Goal: Find contact information: Obtain details needed to contact an individual or organization

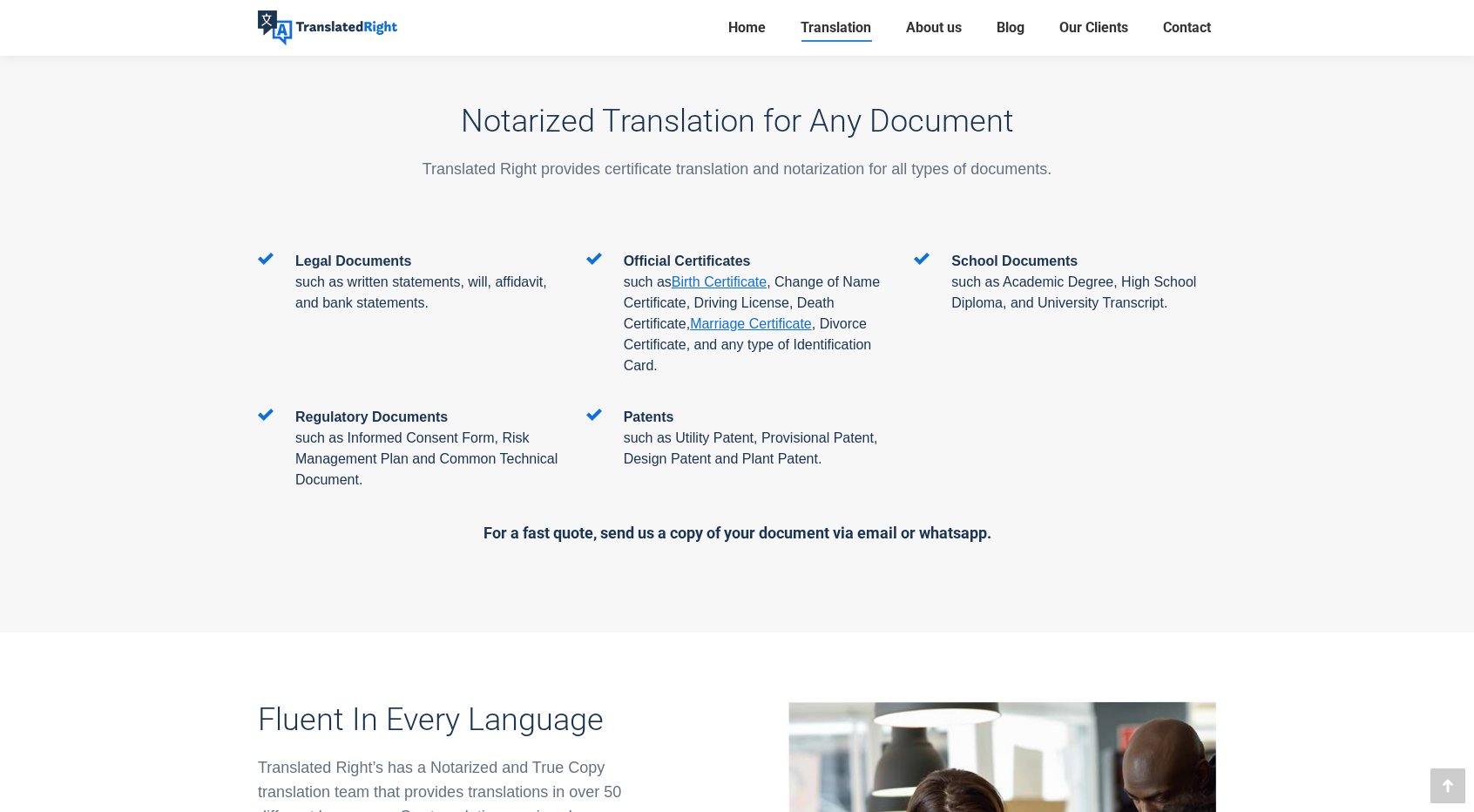
scroll to position [2787, 0]
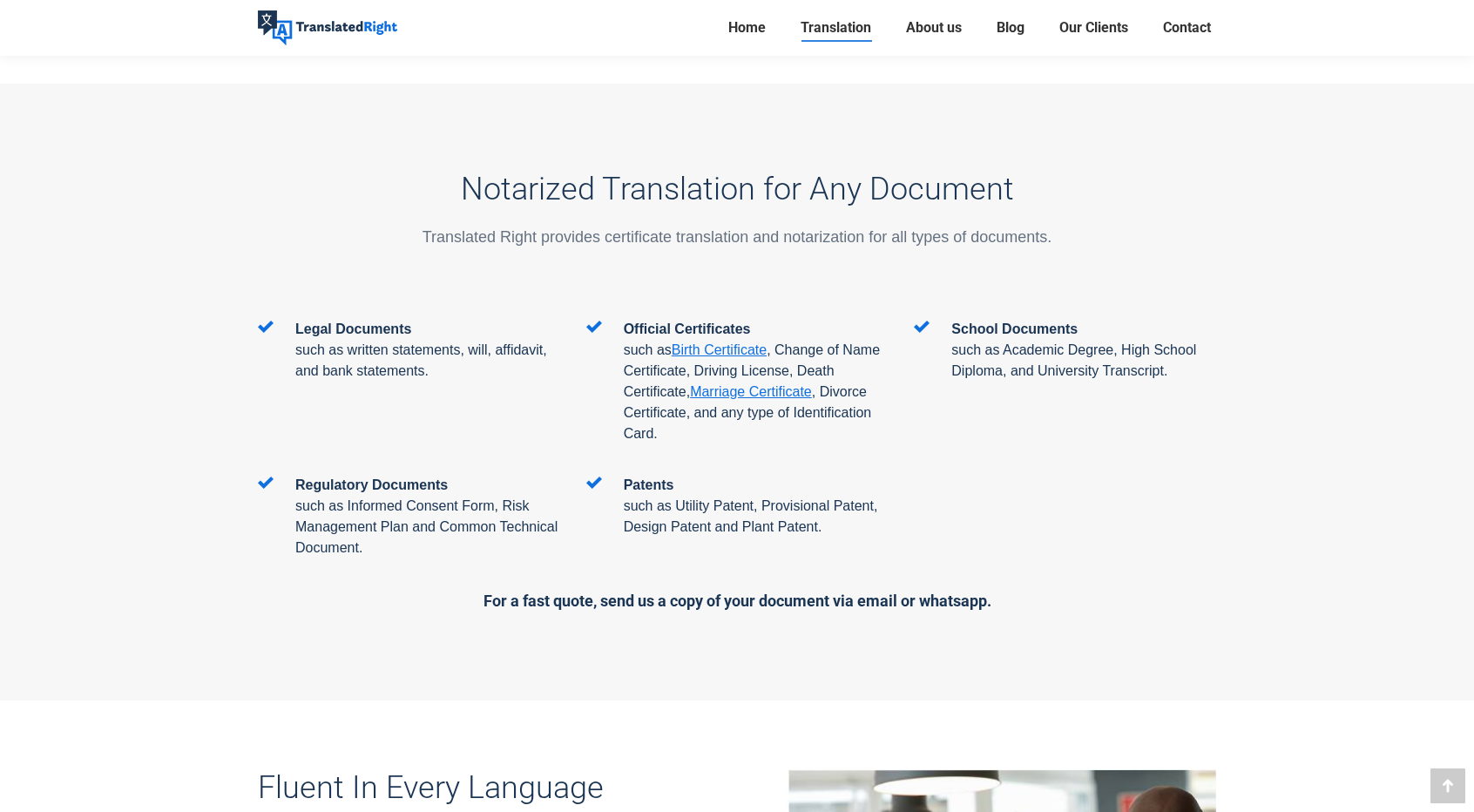
click at [0, 380] on div at bounding box center [737, 392] width 1474 height 617
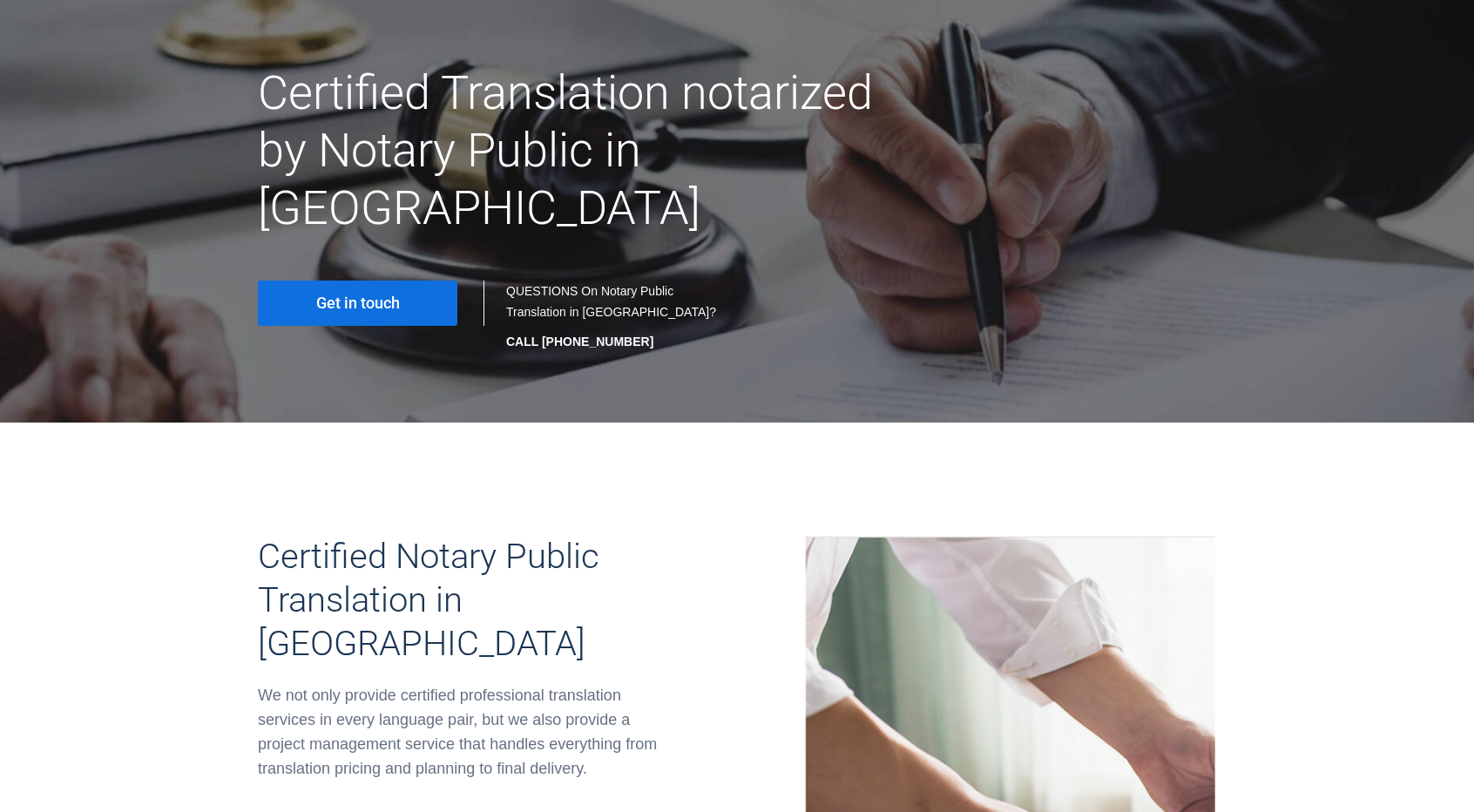
scroll to position [0, 0]
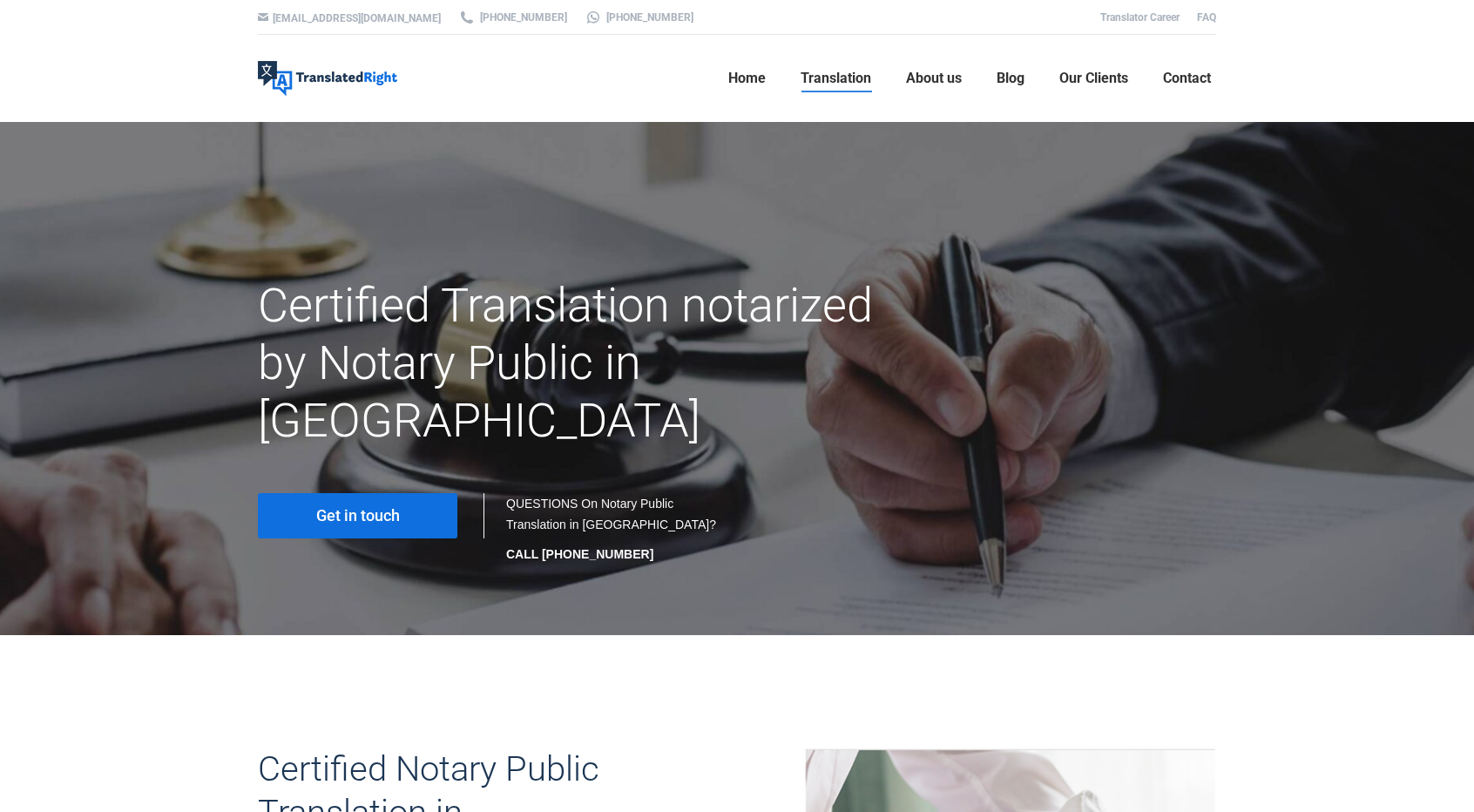
click at [402, 493] on link "Get in touch" at bounding box center [357, 516] width 199 height 45
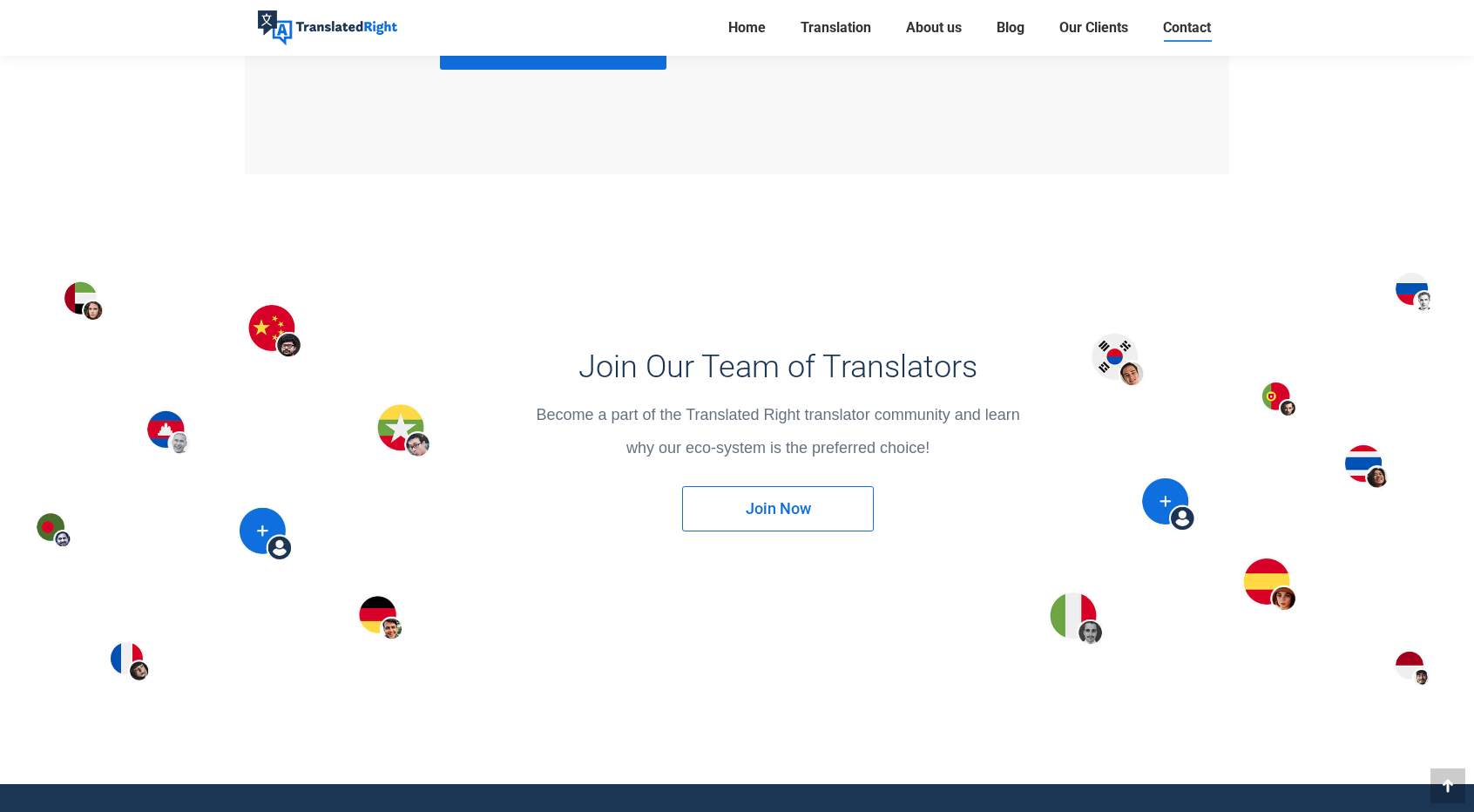
scroll to position [2587, 0]
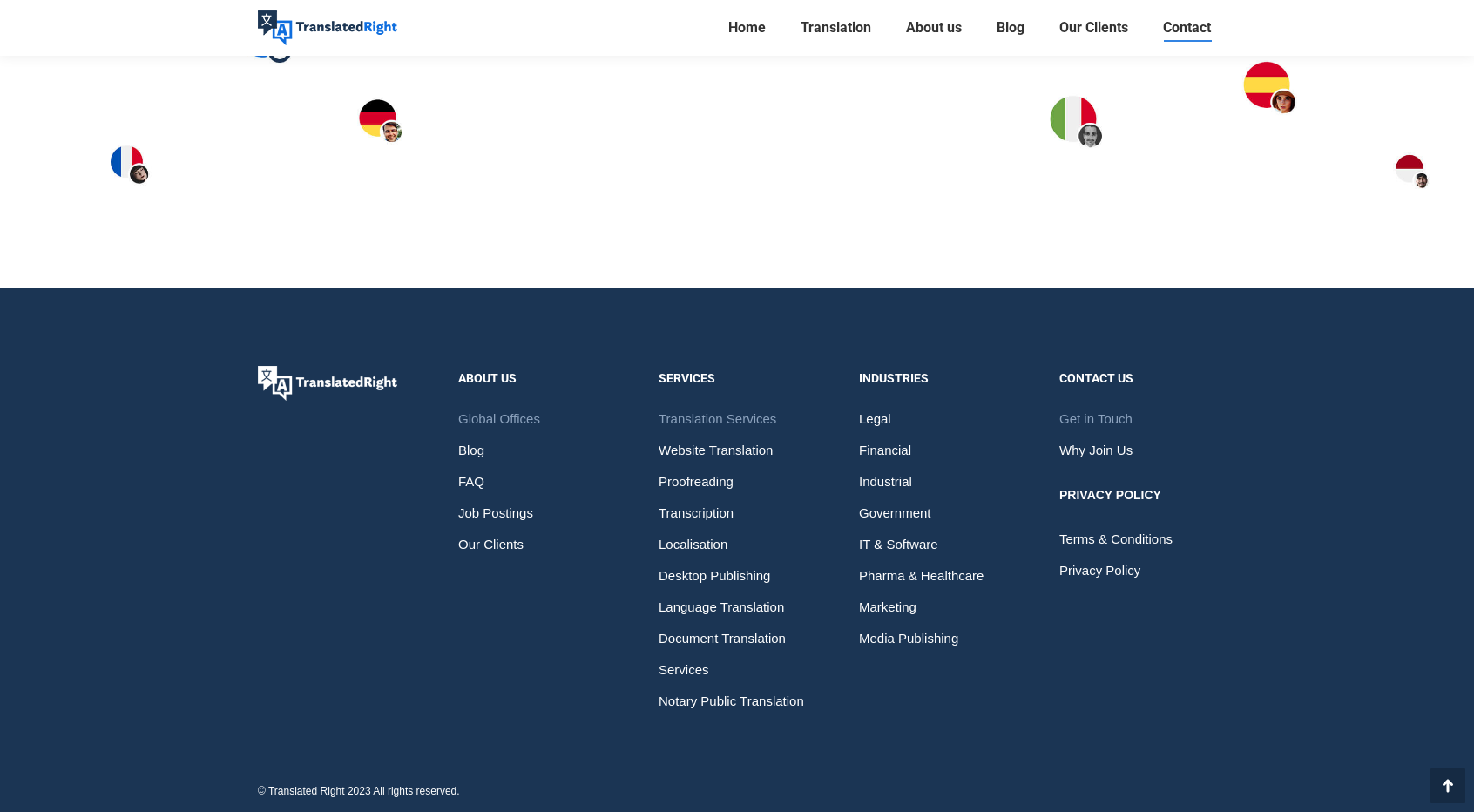
click at [757, 417] on span "Translation Services" at bounding box center [717, 419] width 117 height 31
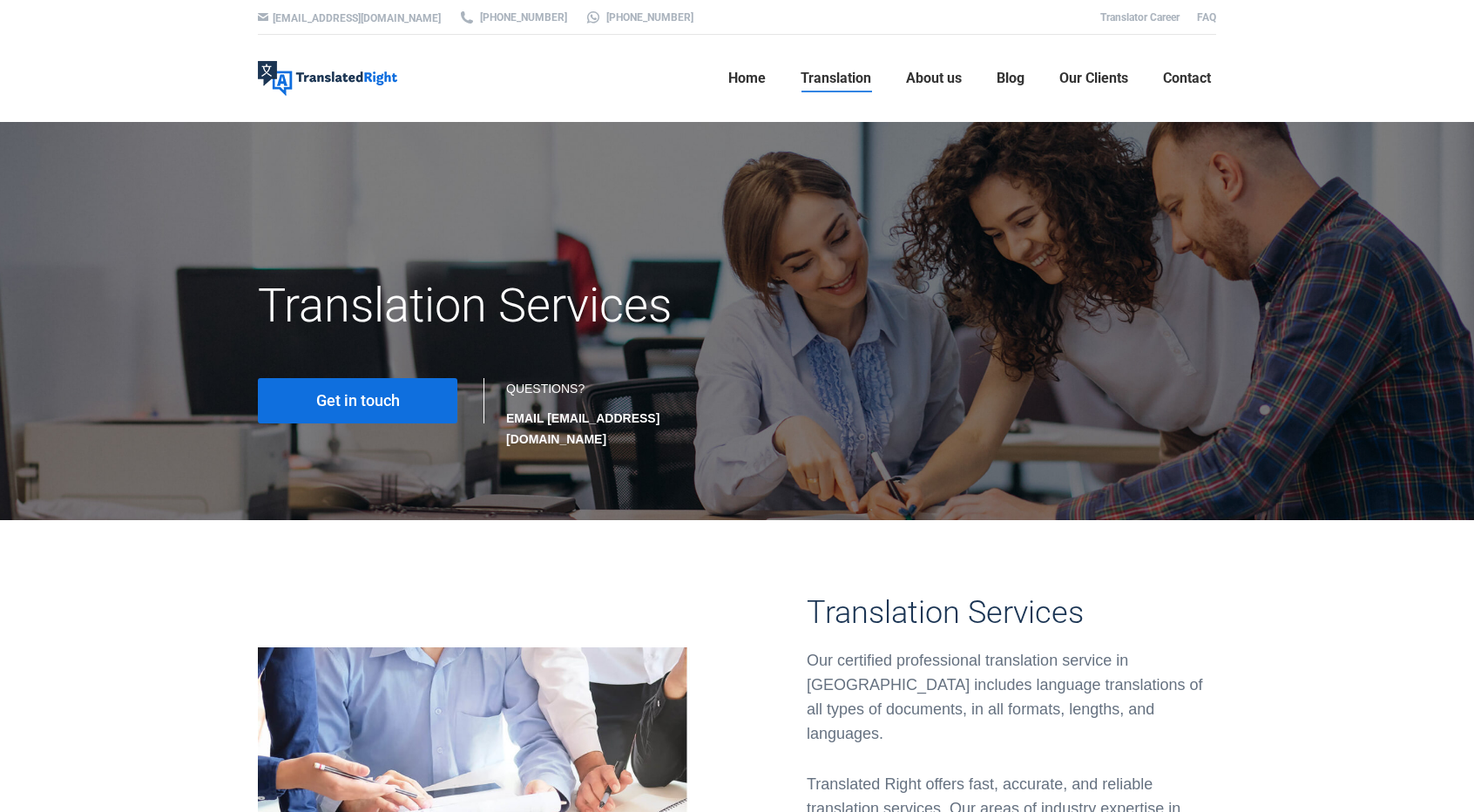
click at [386, 403] on span "Get in touch" at bounding box center [358, 400] width 84 height 17
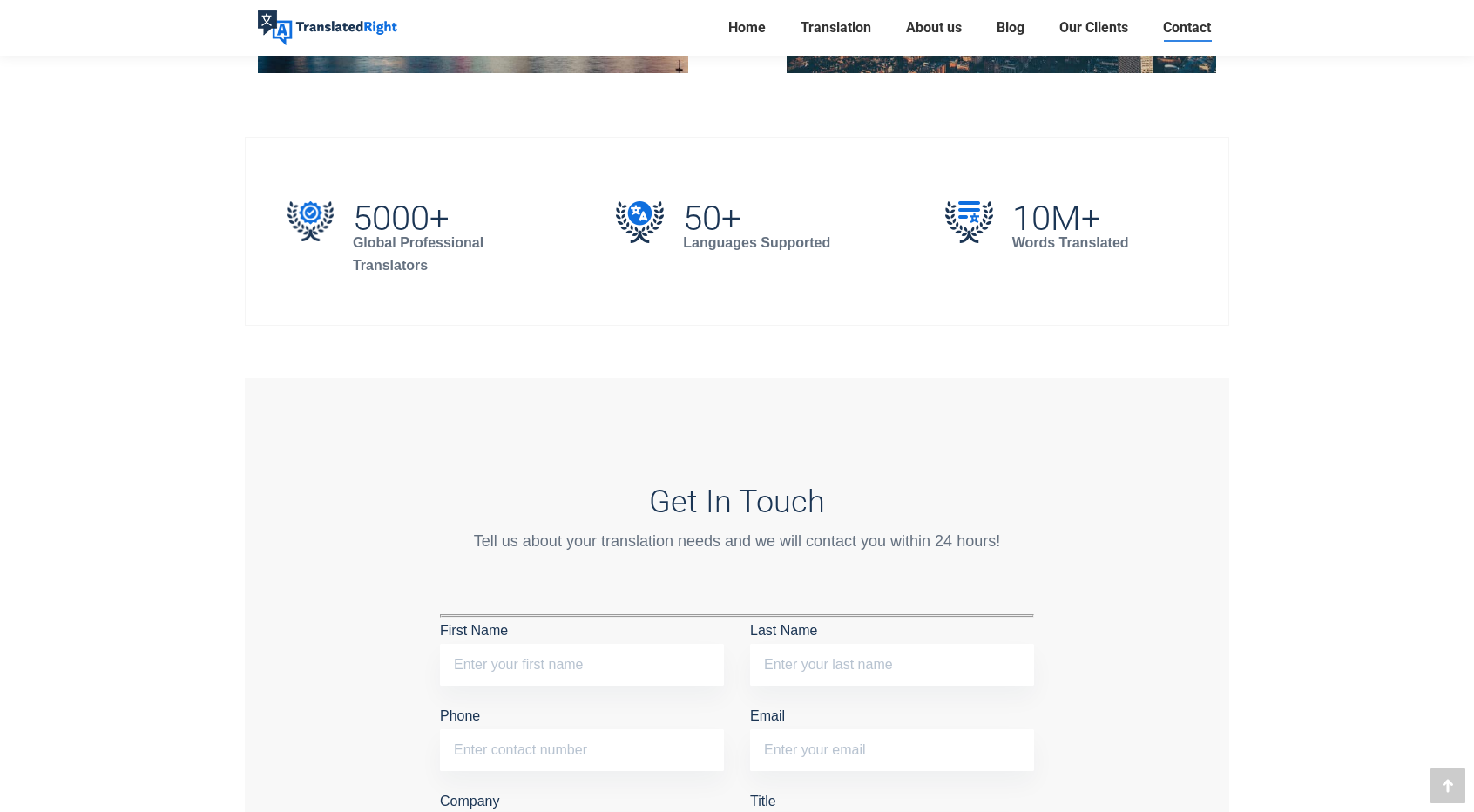
scroll to position [1219, 0]
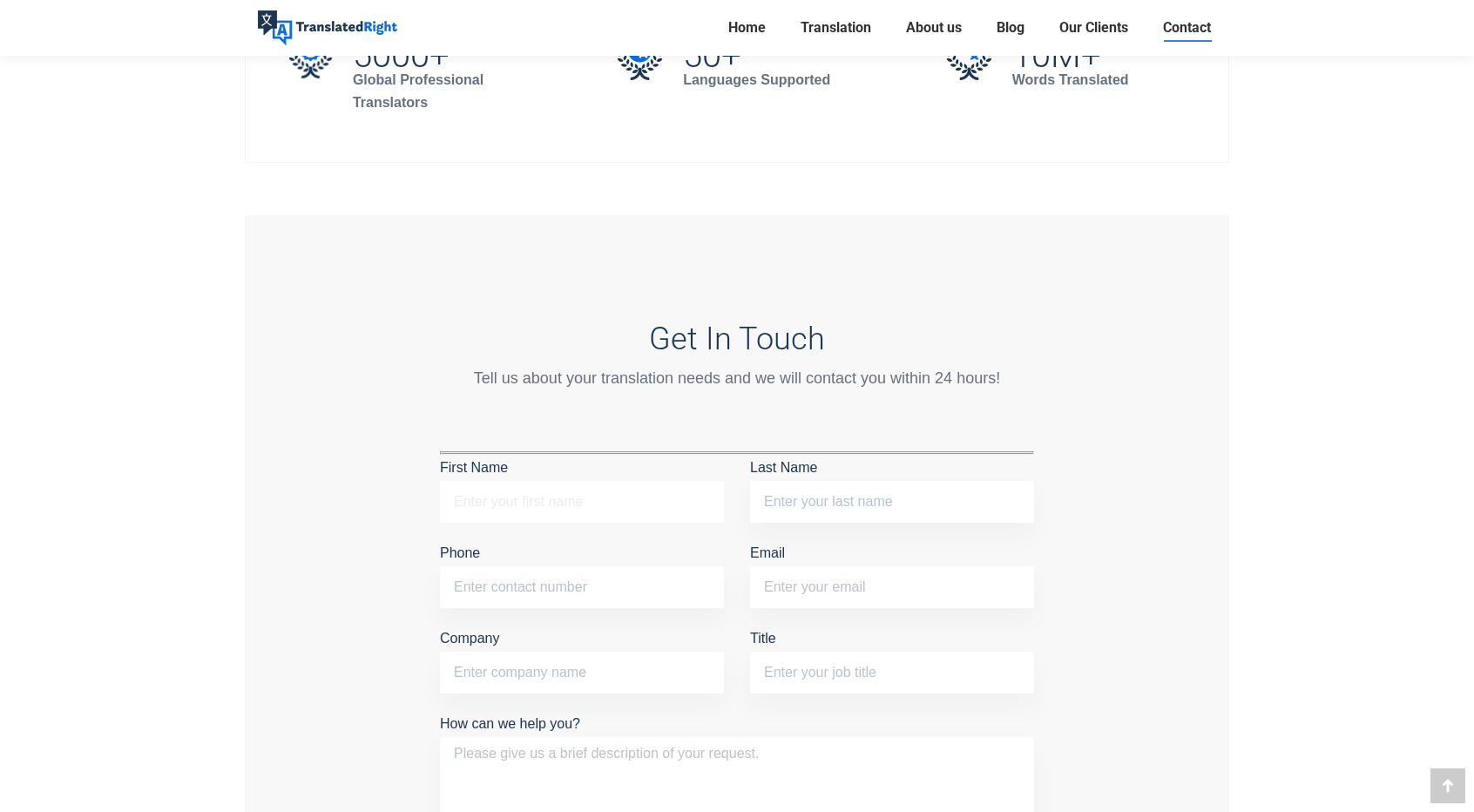
drag, startPoint x: 594, startPoint y: 501, endPoint x: 617, endPoint y: 496, distance: 23.5
click at [594, 501] on input "First Name" at bounding box center [582, 502] width 284 height 42
type input "Yunjing"
type input "[PERSON_NAME]"
type input "13802775952"
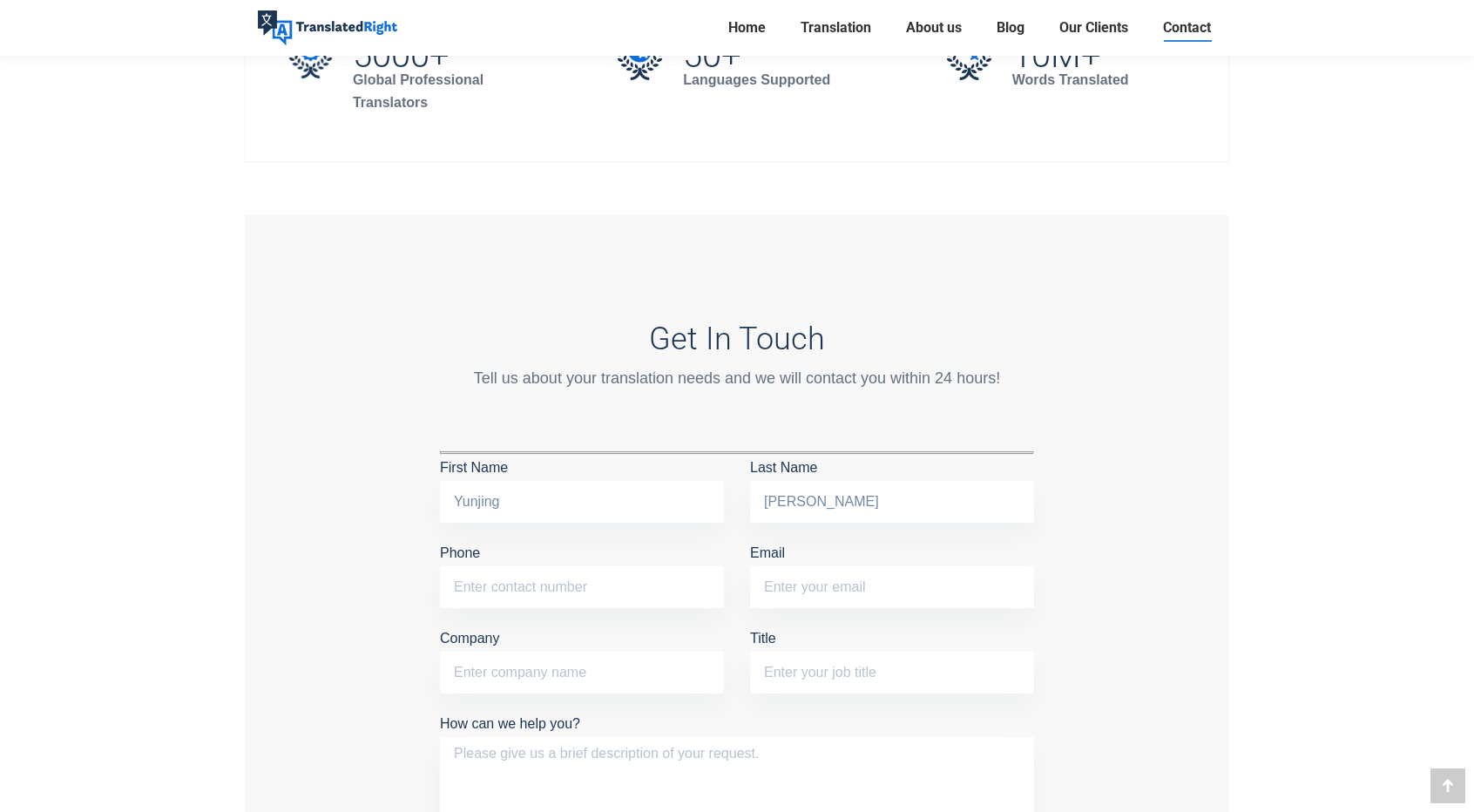
type input "[EMAIL_ADDRESS][DOMAIN_NAME]"
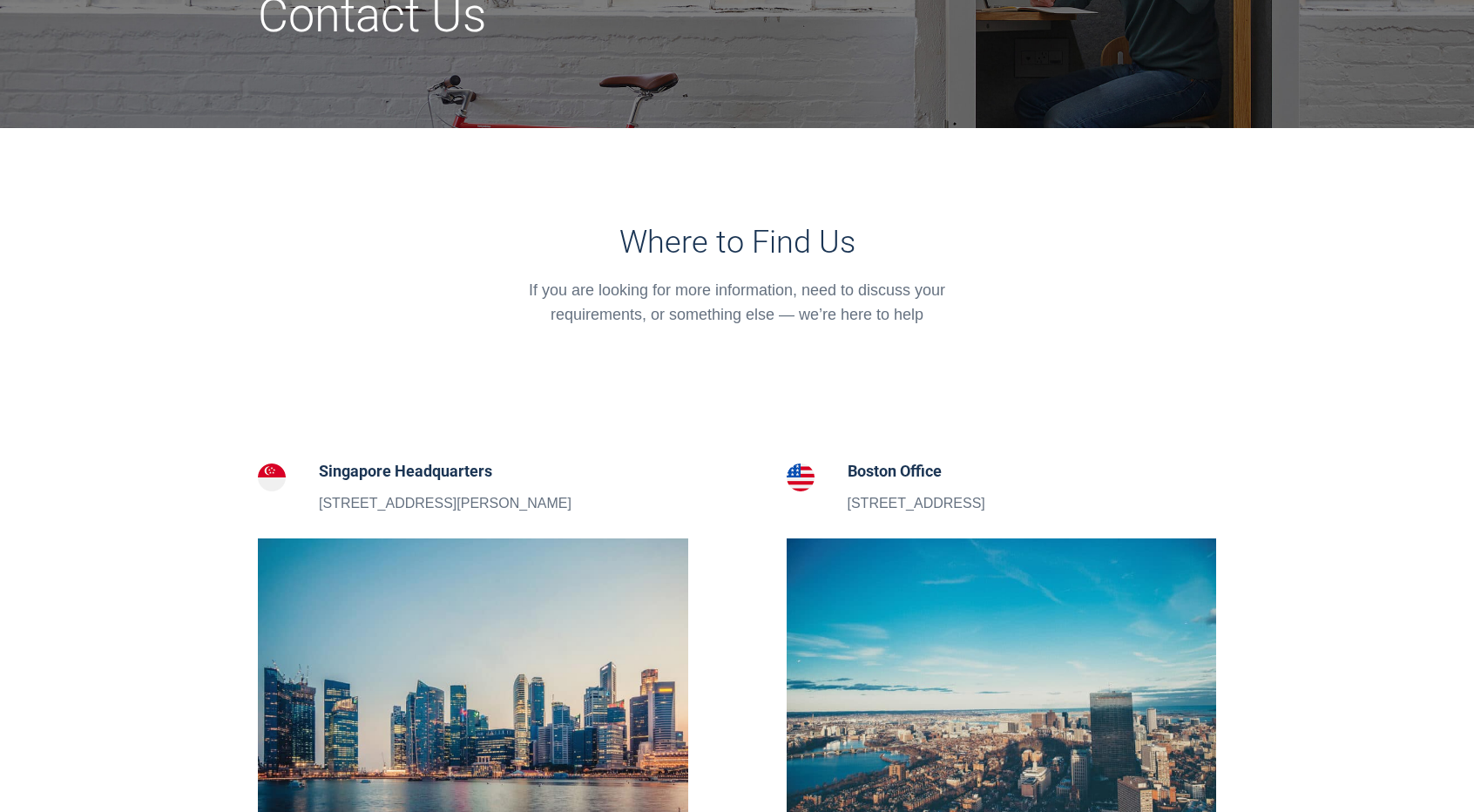
scroll to position [697, 0]
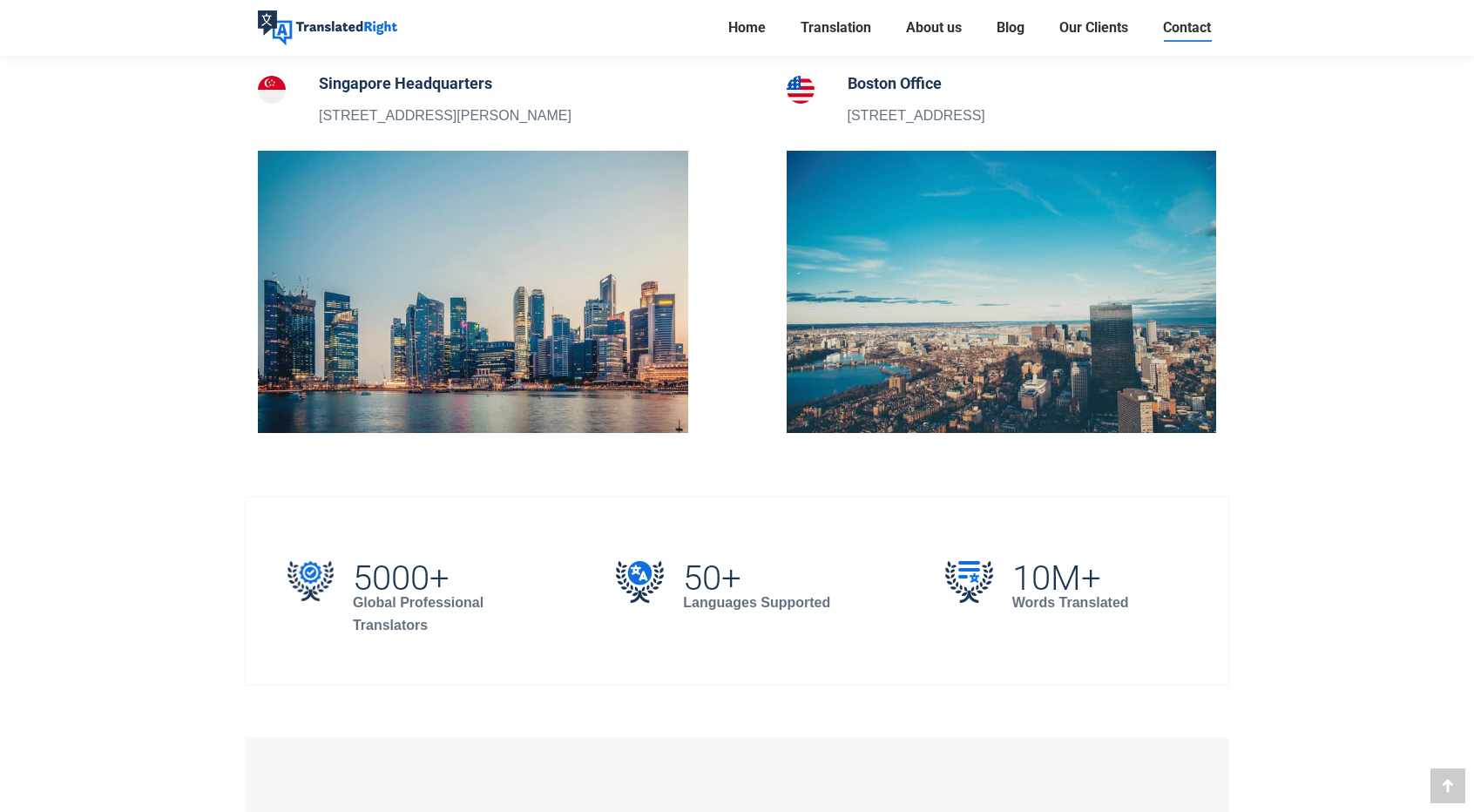
click at [0, 516] on div "Contact Us Where to Find Us If you are looking for more information, need to di…" at bounding box center [737, 801] width 1474 height 2752
